Goal: Entertainment & Leisure: Browse casually

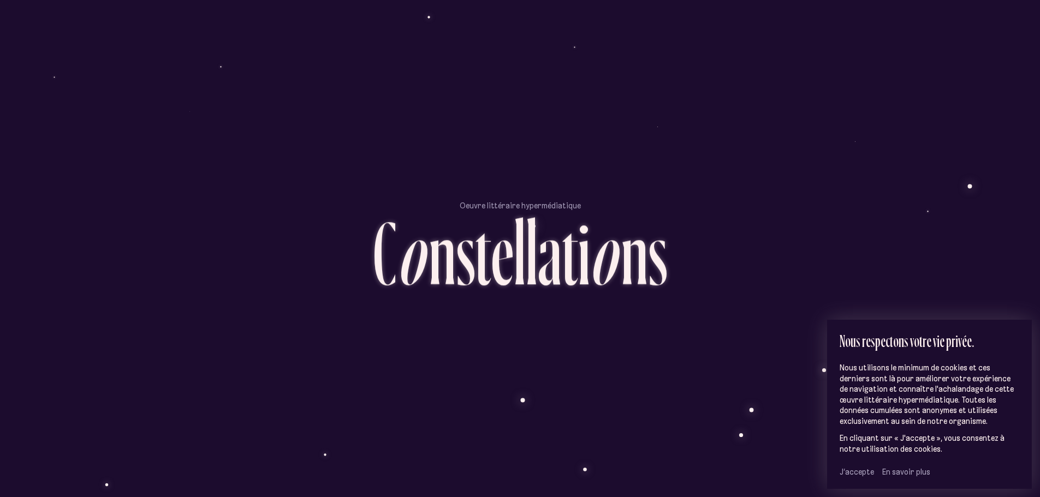
click at [852, 476] on span "J’accepte" at bounding box center [857, 472] width 34 height 10
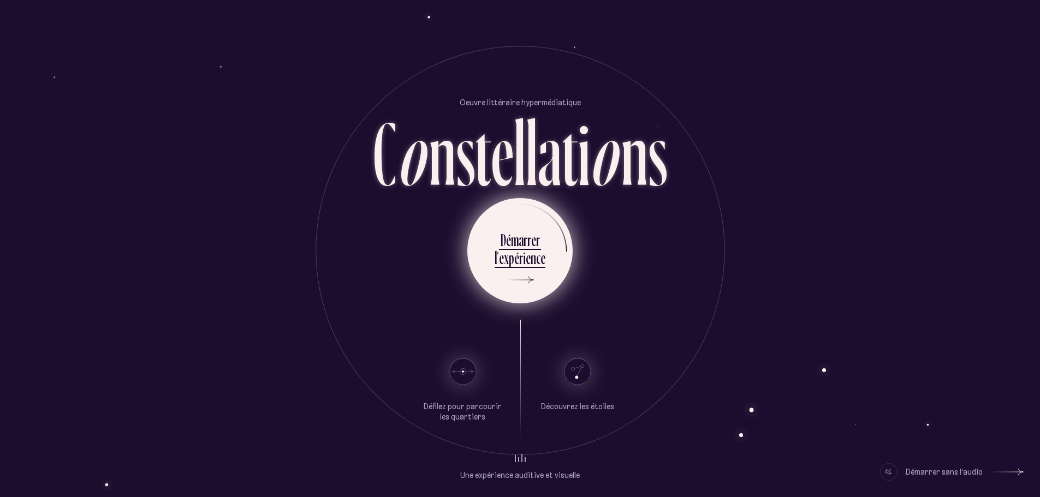
click at [520, 259] on div "r" at bounding box center [521, 257] width 4 height 21
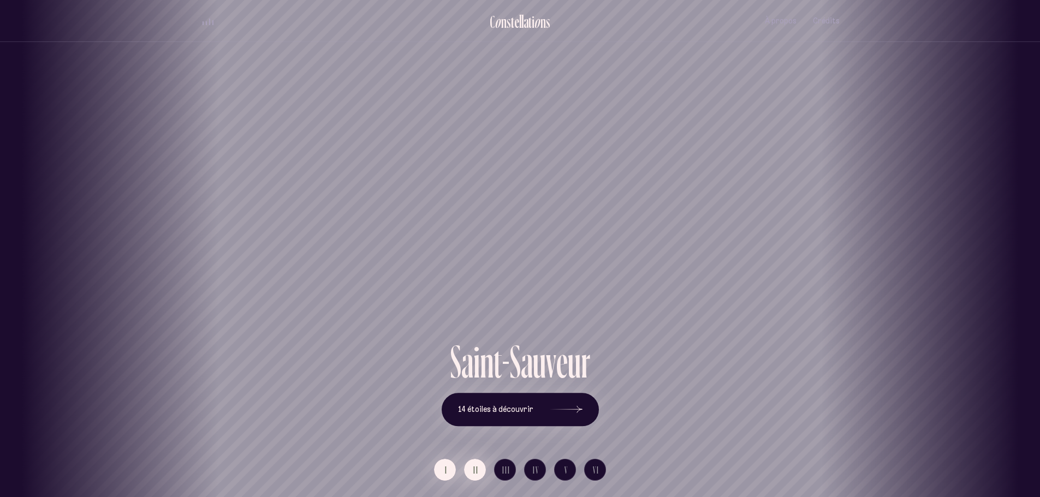
click at [473, 472] on span "II" at bounding box center [475, 470] width 5 height 9
click at [448, 468] on button "I" at bounding box center [445, 470] width 22 height 22
click at [492, 405] on span "14 étoiles à découvrir" at bounding box center [495, 409] width 75 height 9
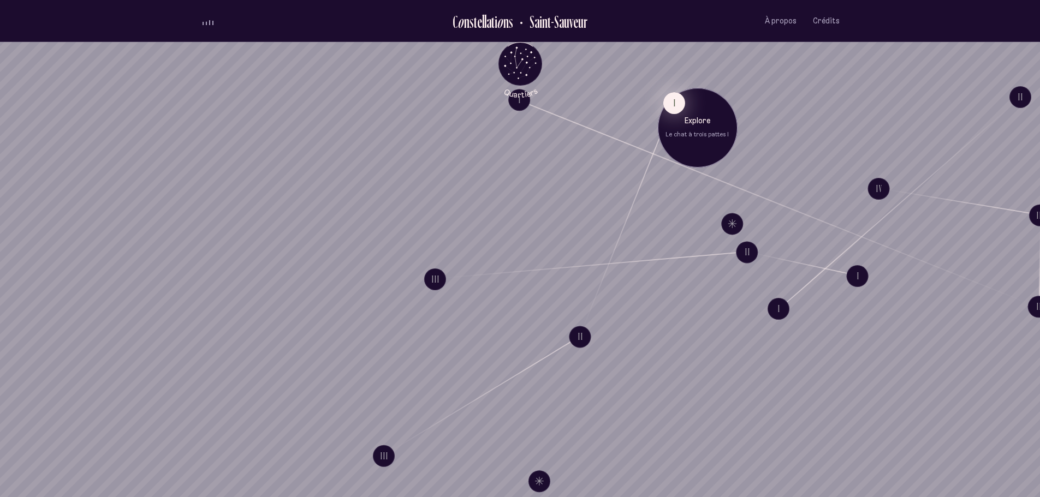
click at [674, 112] on button "I" at bounding box center [674, 103] width 22 height 22
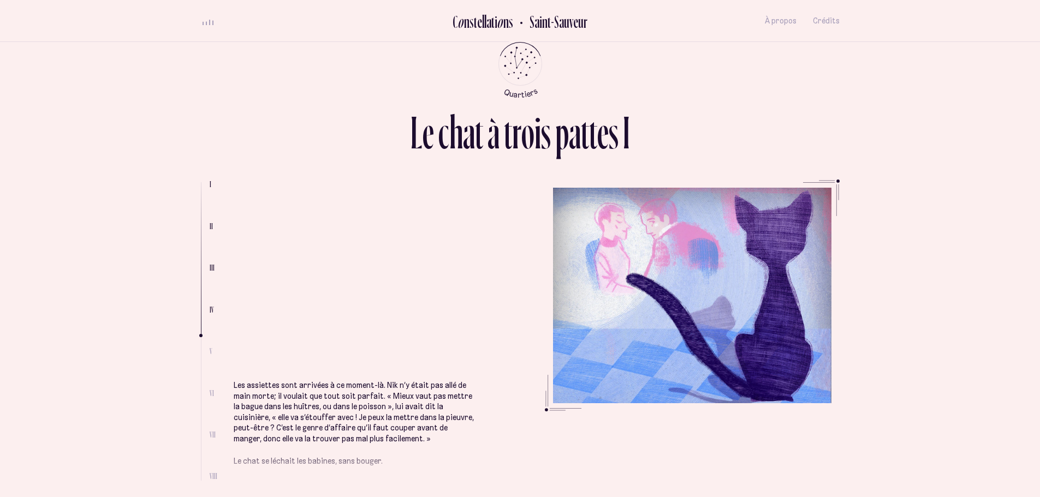
scroll to position [1802, 0]
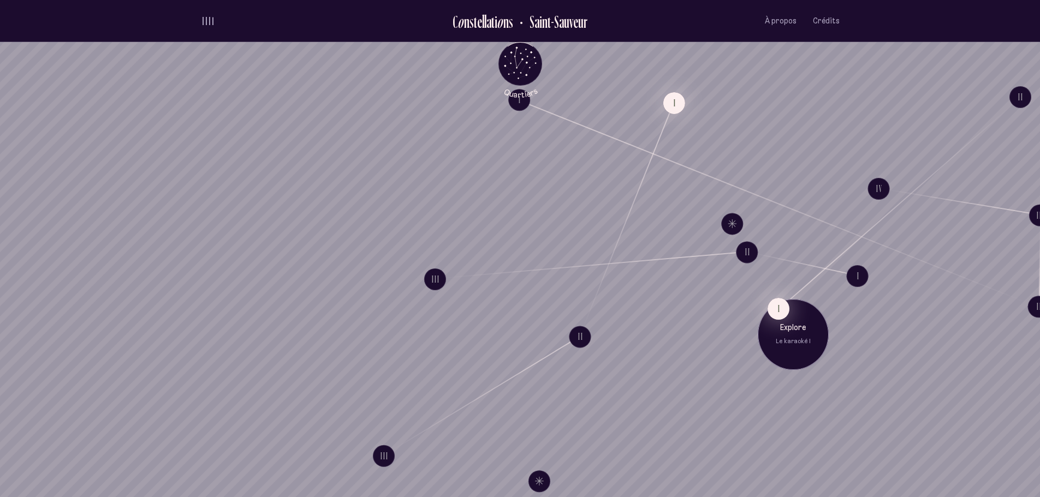
click at [788, 310] on button "I" at bounding box center [779, 309] width 22 height 22
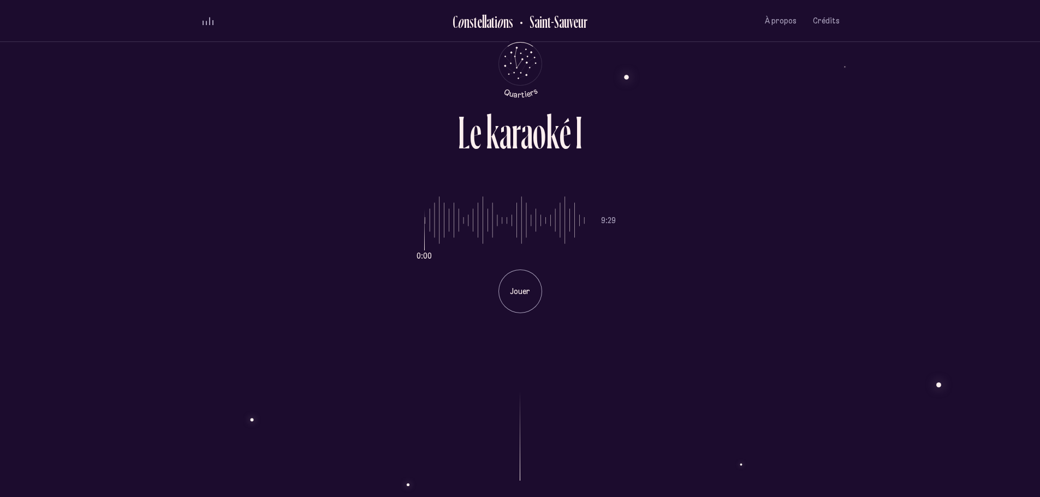
click at [526, 297] on p "Jouer" at bounding box center [520, 292] width 27 height 11
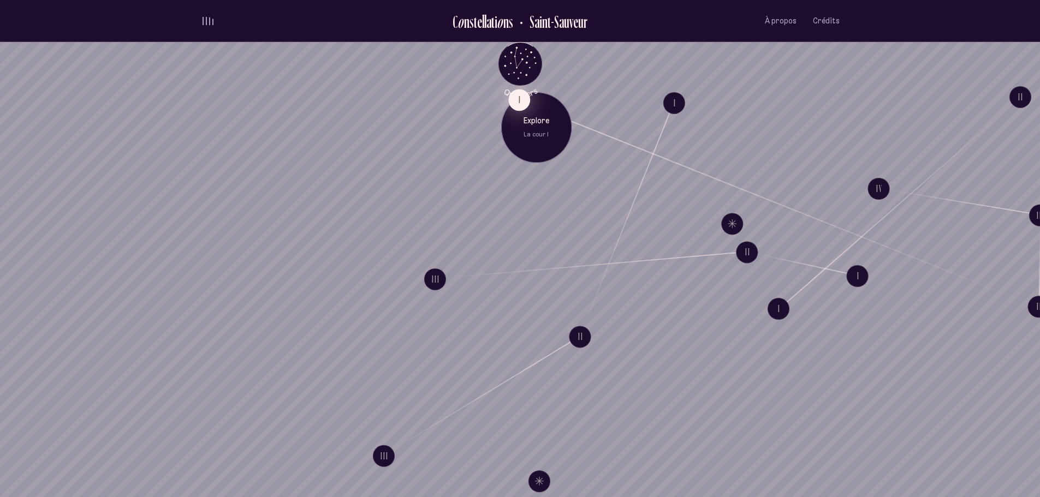
click at [523, 99] on button "I" at bounding box center [519, 100] width 22 height 22
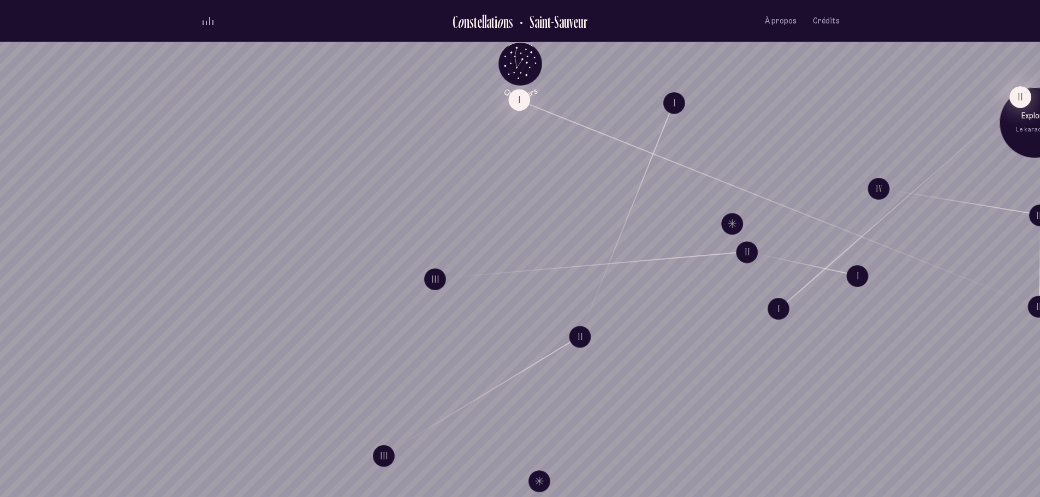
click at [1025, 99] on button "II" at bounding box center [1020, 97] width 22 height 22
click at [539, 477] on button "Explore Étoile solitaire IV" at bounding box center [539, 482] width 22 height 22
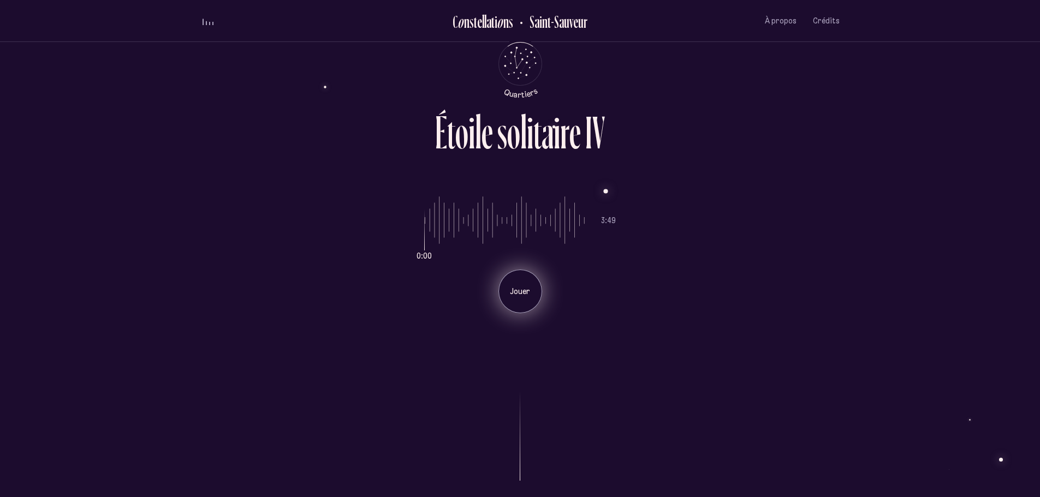
click at [522, 285] on div "Jouer" at bounding box center [521, 292] width 44 height 44
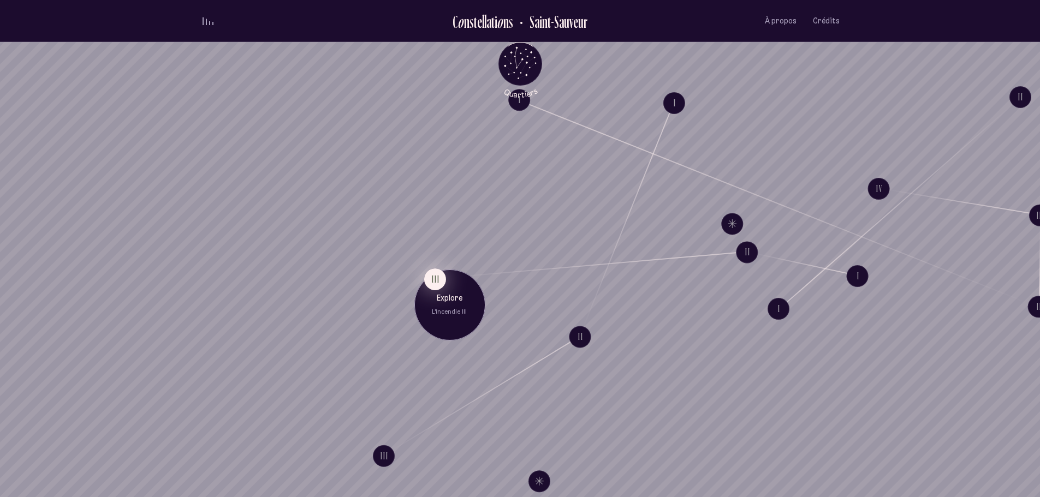
click at [437, 280] on button "III" at bounding box center [435, 279] width 22 height 22
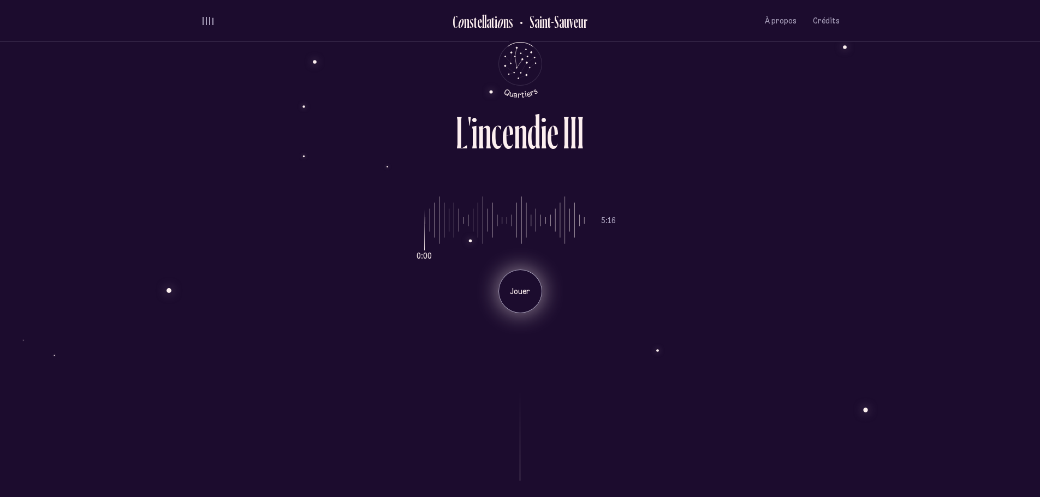
click at [523, 285] on div "Jouer" at bounding box center [521, 292] width 44 height 44
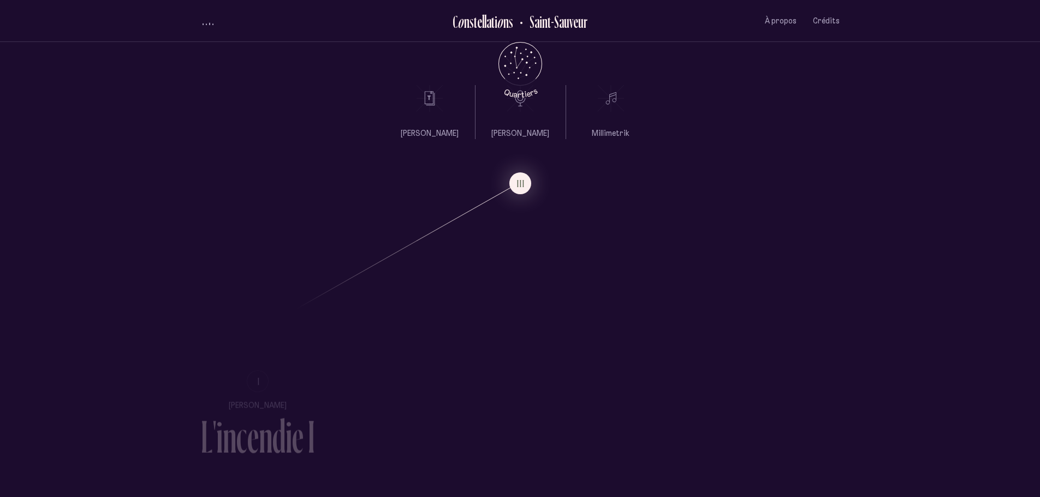
scroll to position [791, 0]
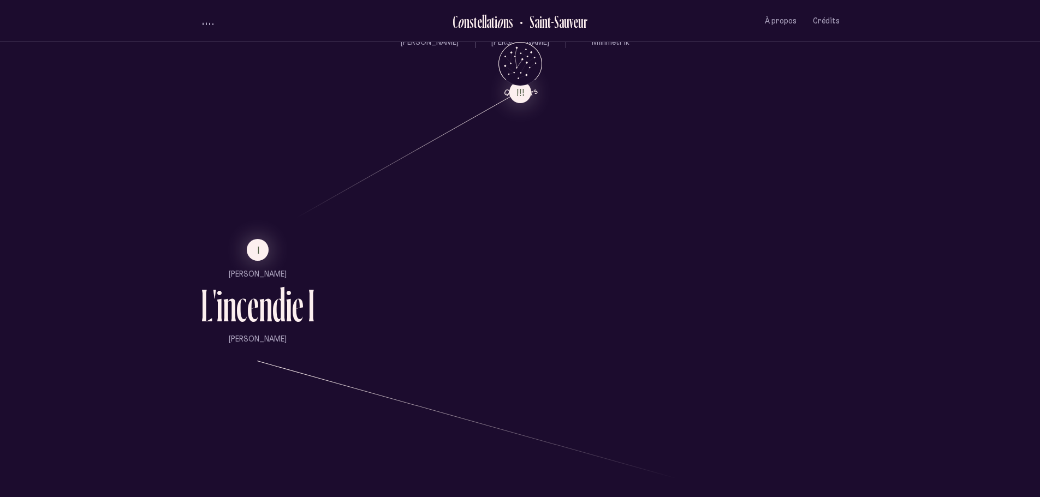
click at [248, 325] on div "e" at bounding box center [252, 305] width 11 height 46
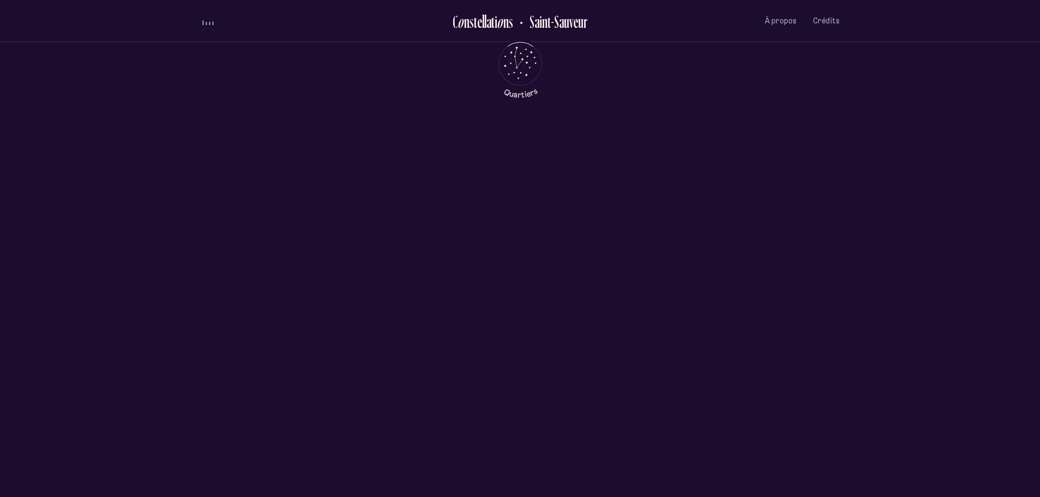
scroll to position [0, 0]
